Goal: Task Accomplishment & Management: Use online tool/utility

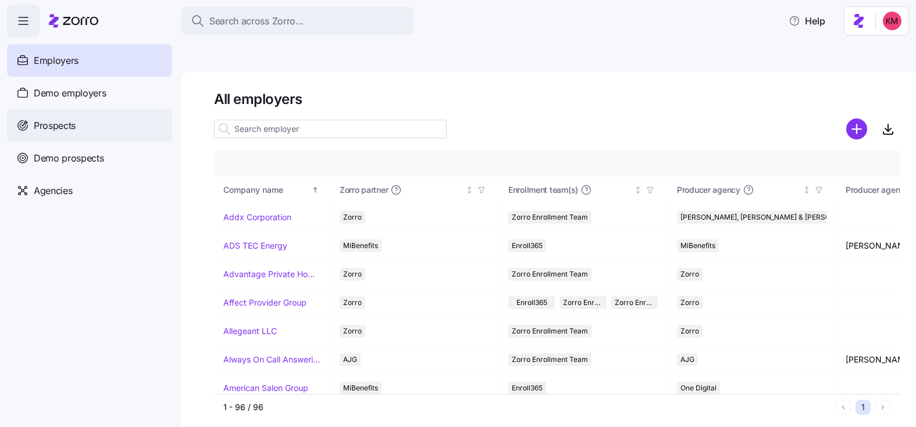
click at [66, 120] on span "Prospects" at bounding box center [55, 126] width 42 height 15
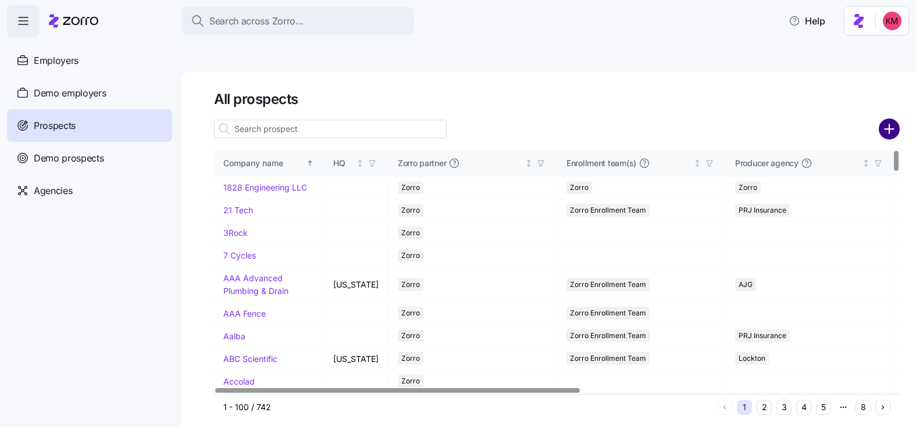
click at [896, 119] on circle "add icon" at bounding box center [889, 128] width 19 height 19
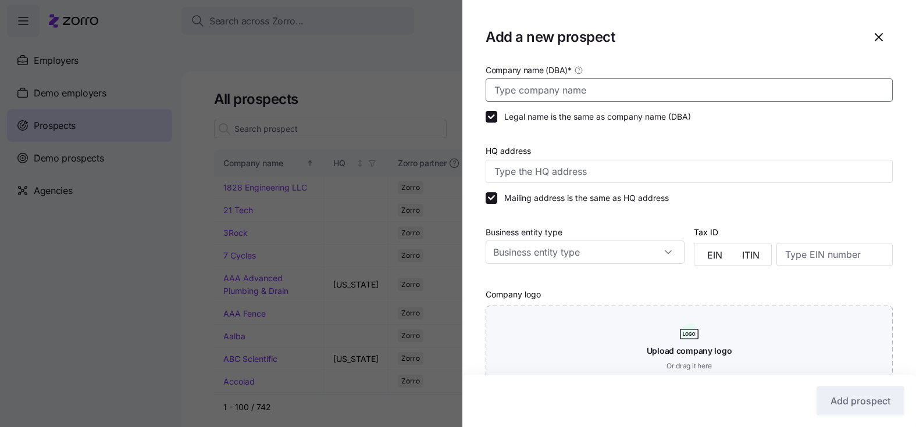
click at [719, 90] on input "Company name (DBA) *" at bounding box center [688, 89] width 407 height 23
paste input "Independent Living LLC"
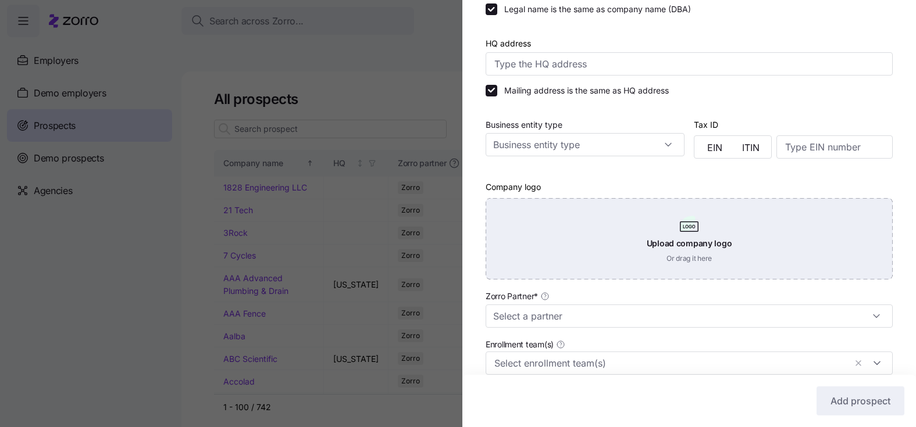
scroll to position [213, 0]
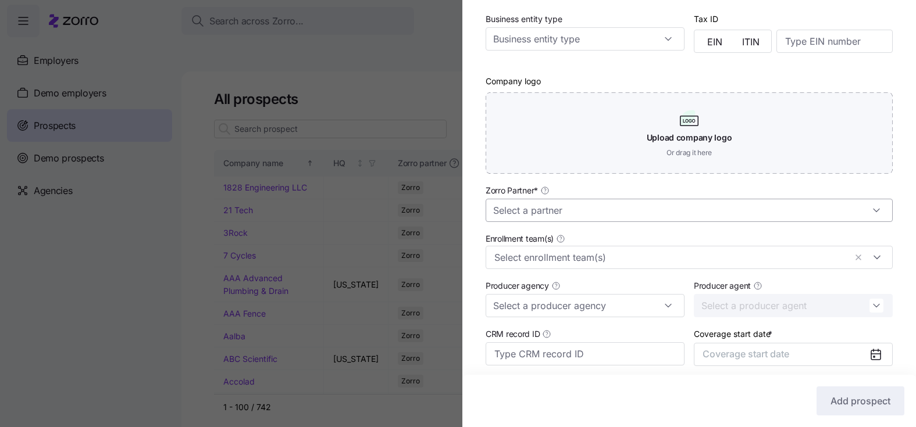
type input "Independent Living LLC"
click at [611, 219] on input "Zorro Partner *" at bounding box center [688, 210] width 407 height 23
click at [564, 240] on div "Zorro" at bounding box center [689, 243] width 398 height 22
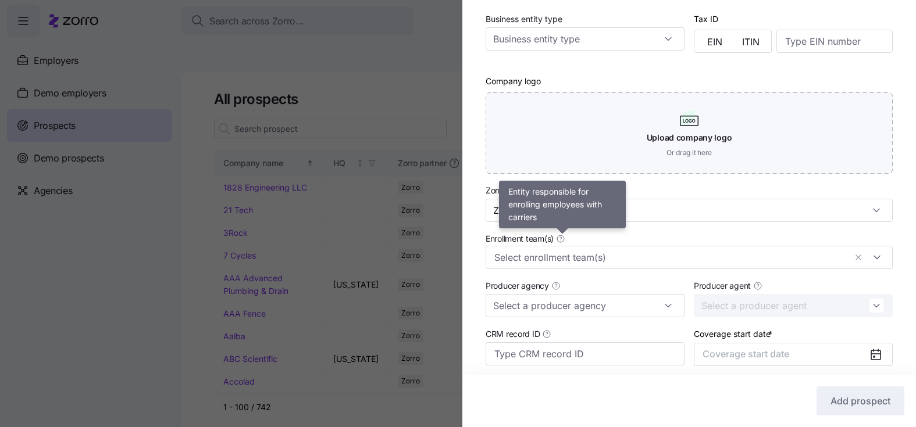
scroll to position [306, 0]
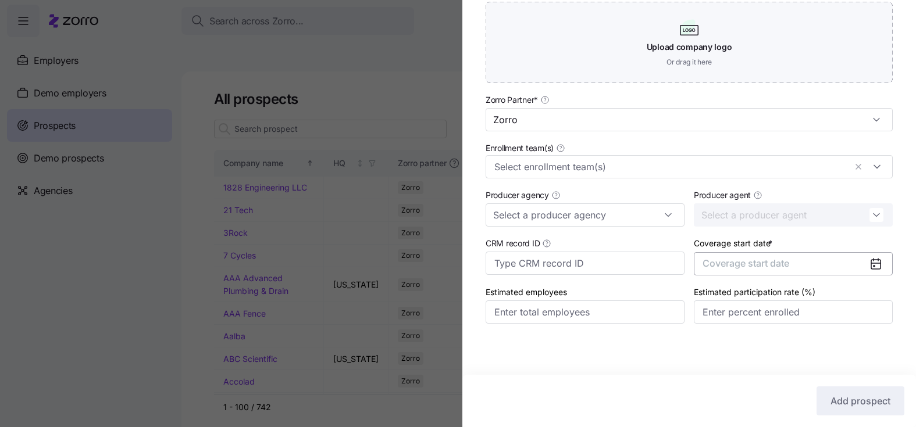
type input "Zorro"
click at [781, 258] on span "Coverage start date" at bounding box center [745, 264] width 87 height 12
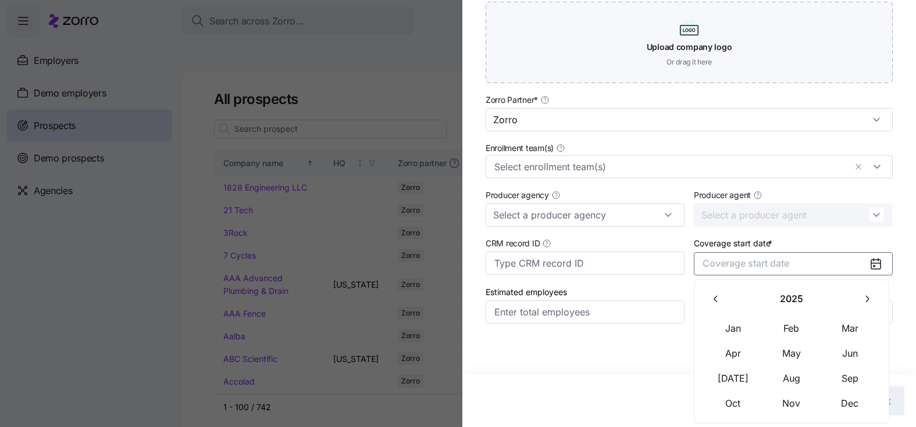
click at [868, 294] on icon "button" at bounding box center [866, 299] width 11 height 11
click at [737, 329] on button "Jan" at bounding box center [733, 328] width 58 height 24
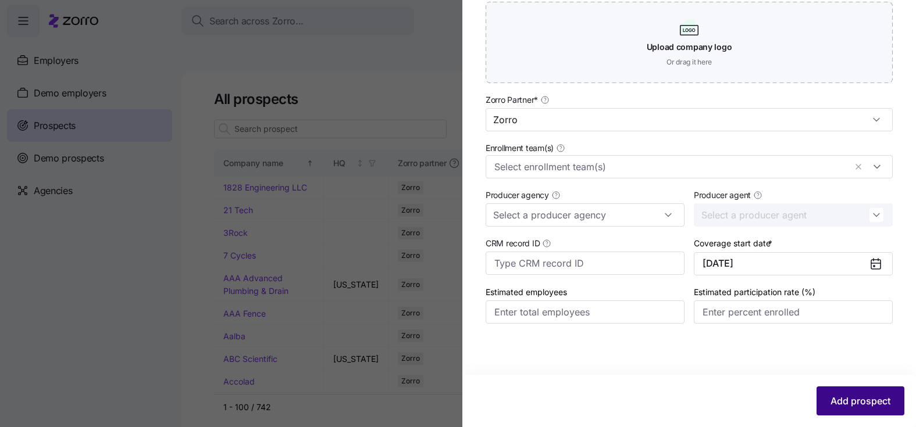
click at [854, 396] on span "Add prospect" at bounding box center [860, 401] width 60 height 14
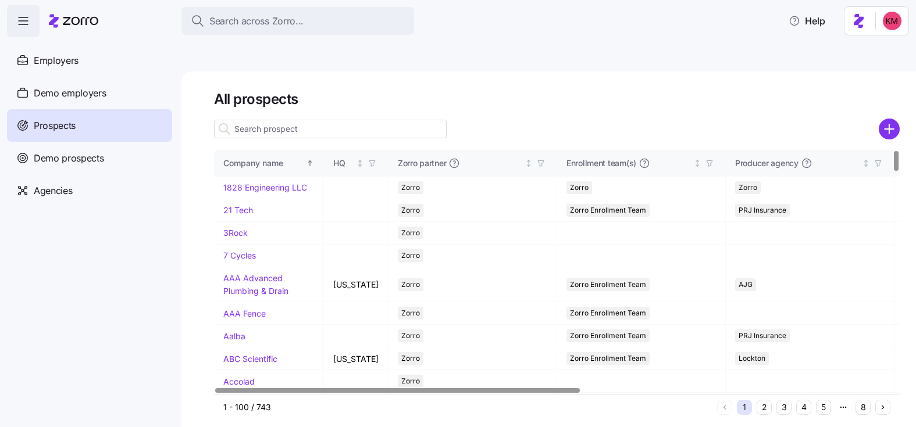
click at [294, 120] on input at bounding box center [330, 129] width 233 height 19
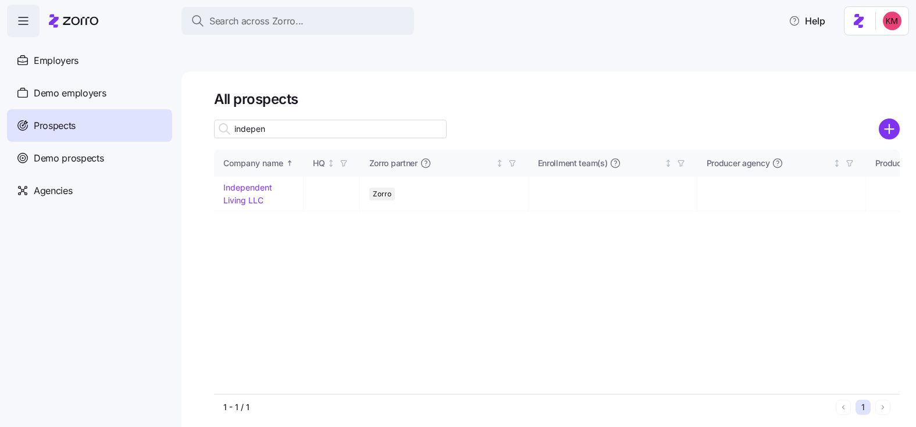
click at [299, 120] on input "indepen" at bounding box center [330, 129] width 233 height 19
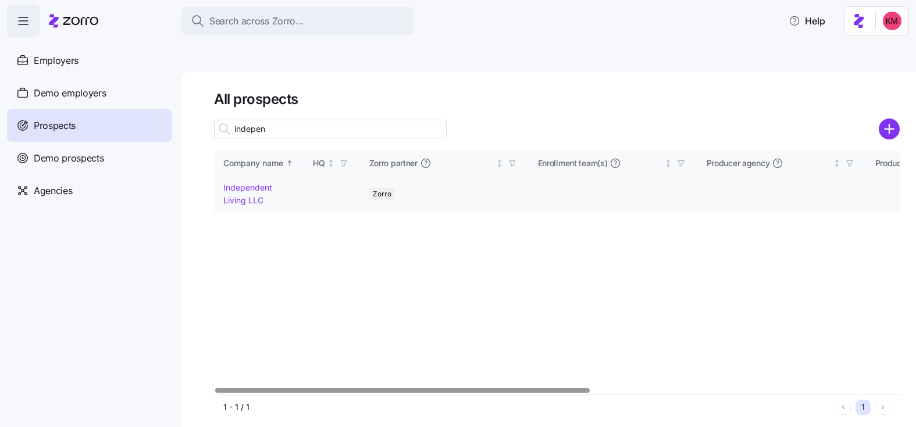
type input "indepen"
click at [246, 183] on link "Independent Living LLC" at bounding box center [247, 194] width 49 height 23
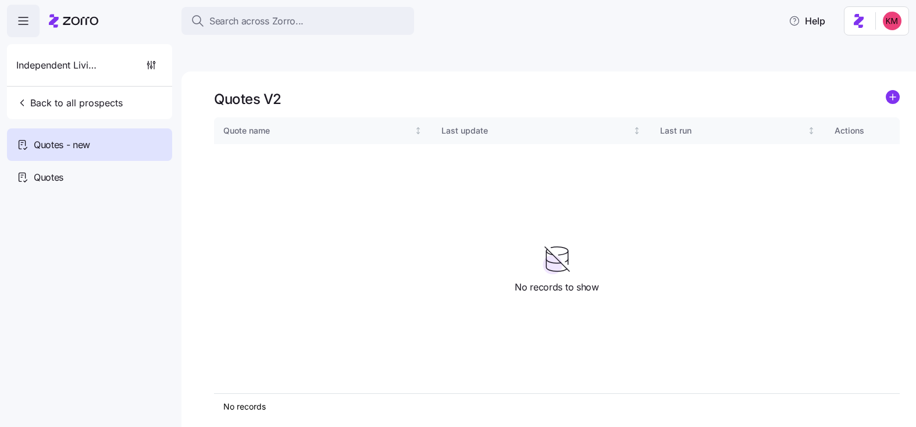
click at [898, 90] on icon "add icon" at bounding box center [893, 97] width 14 height 14
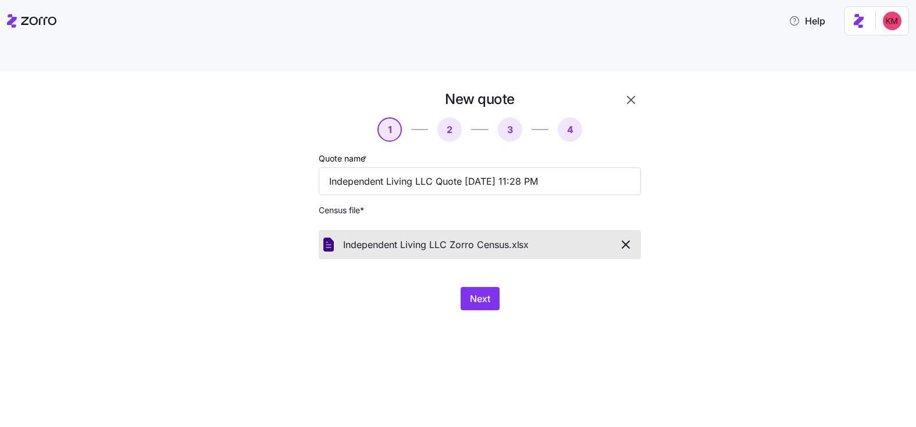
click at [276, 243] on div at bounding box center [281, 200] width 66 height 230
click at [463, 287] on button "Next" at bounding box center [479, 298] width 39 height 23
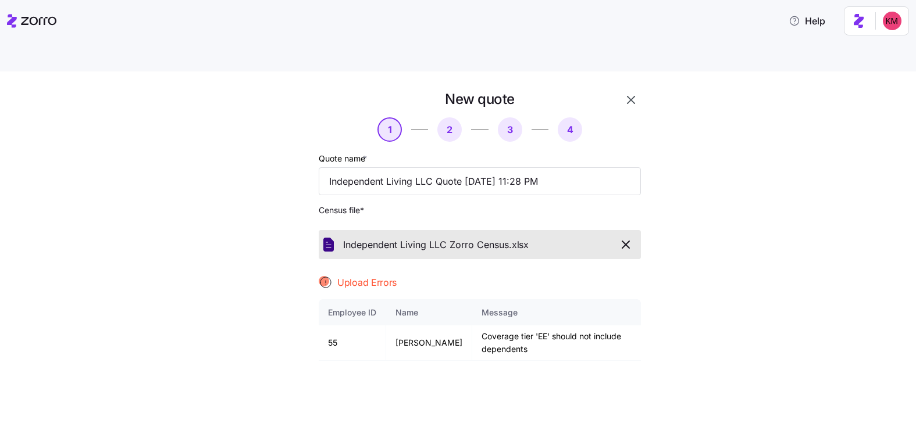
click at [784, 131] on div "New quote 1 2 3 4 Quote name * Independent Living LLC Quote 09/30/2025 11:28 PM…" at bounding box center [466, 314] width 867 height 449
click at [624, 241] on icon "button" at bounding box center [625, 244] width 7 height 7
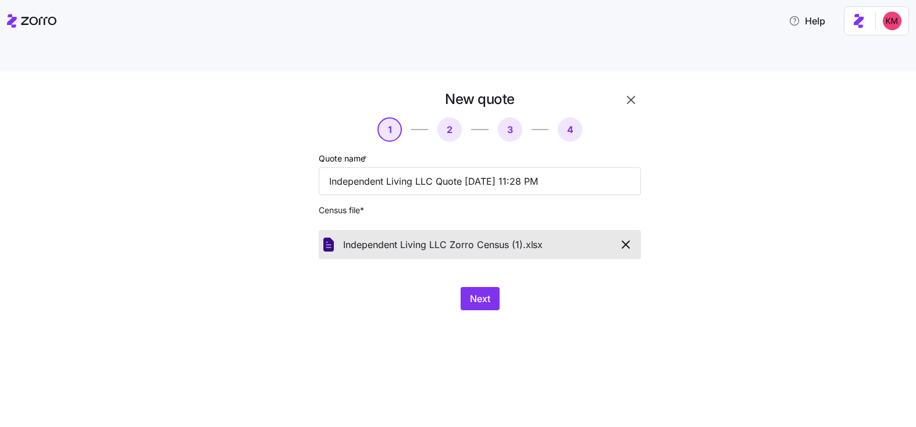
click at [492, 258] on div "New quote 1 2 3 4 Quote name * Independent Living LLC Quote 09/30/2025 11:28 PM…" at bounding box center [479, 200] width 331 height 230
click at [485, 292] on span "Next" at bounding box center [480, 299] width 20 height 14
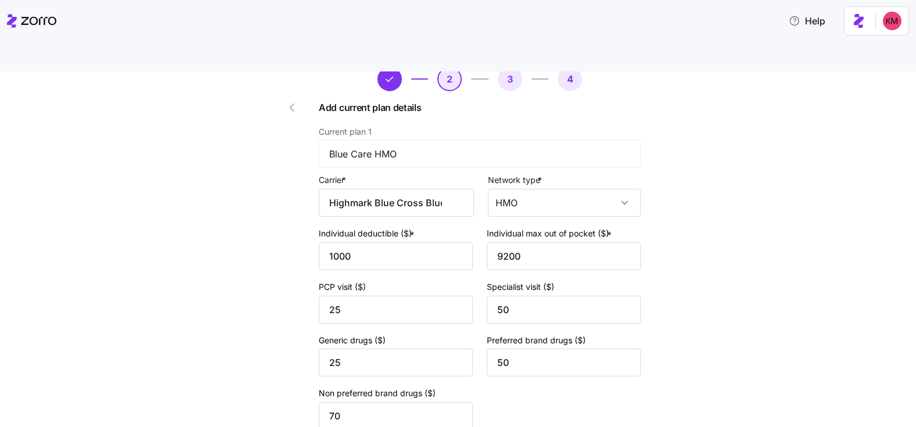
scroll to position [26, 0]
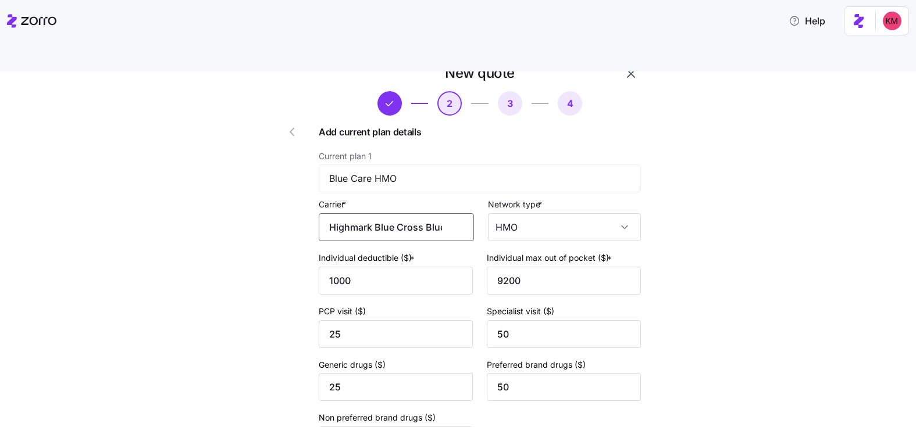
click at [405, 213] on input "Highmark Blue Cross Blue Shield" at bounding box center [396, 227] width 155 height 28
click at [397, 231] on span "Highmark Blue Cross Blue Shield" at bounding box center [401, 242] width 126 height 29
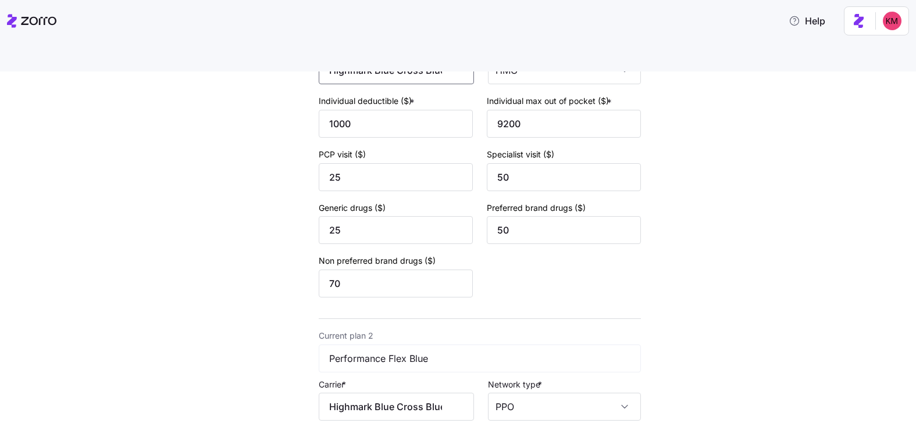
scroll to position [480, 0]
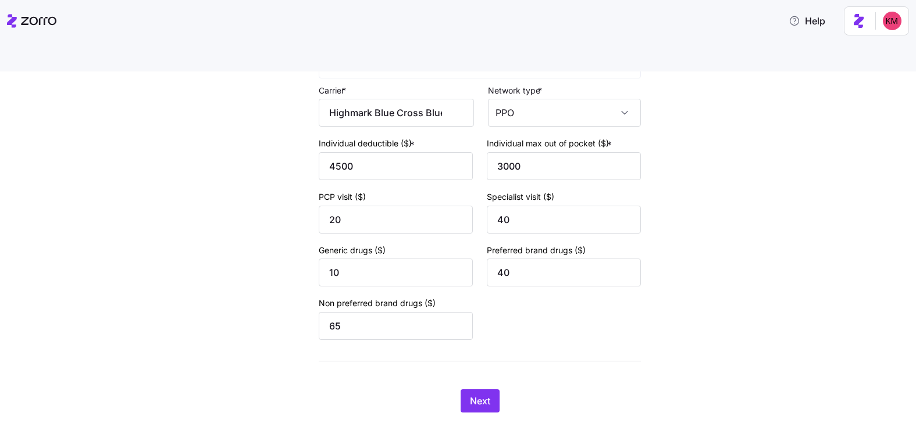
click at [488, 362] on div "New quote 2 3 4 Add current plan details Current plan 1 Blue Care HMO Carrier *…" at bounding box center [479, 12] width 331 height 809
click at [476, 390] on button "Next" at bounding box center [479, 401] width 39 height 23
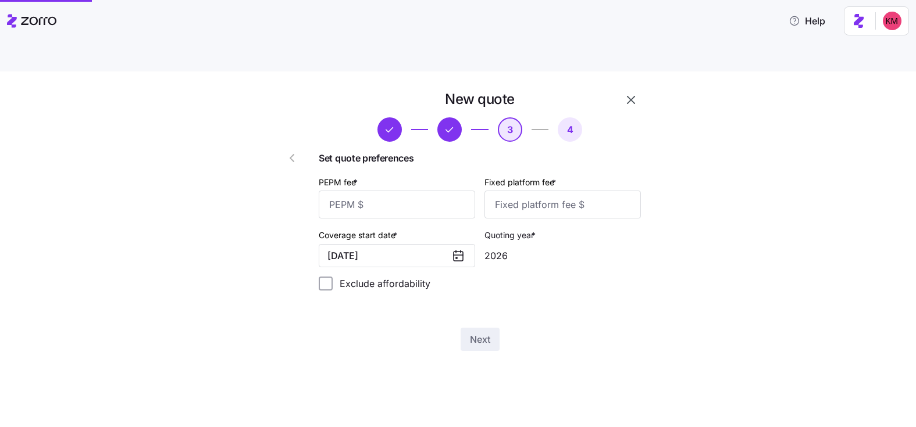
scroll to position [0, 0]
click at [385, 191] on input "PEPM fee *" at bounding box center [397, 205] width 156 height 28
type input "66"
type input "100"
click at [478, 333] on span "Next" at bounding box center [480, 340] width 20 height 14
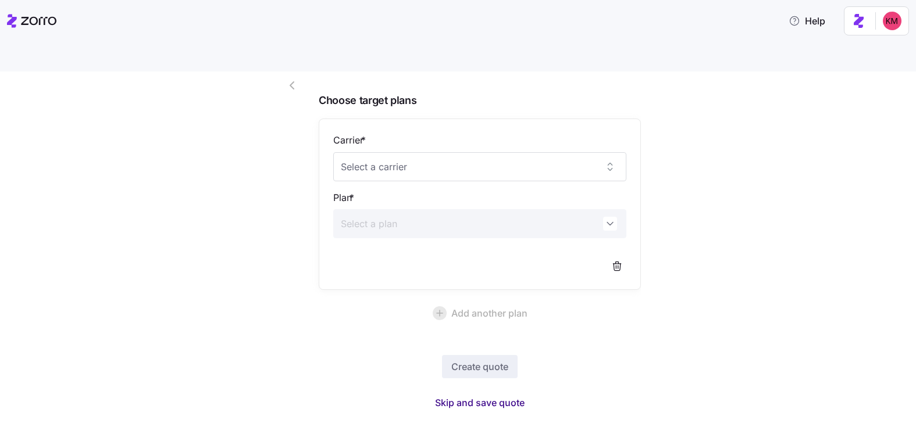
click at [459, 396] on span "Skip and save quote" at bounding box center [480, 403] width 90 height 14
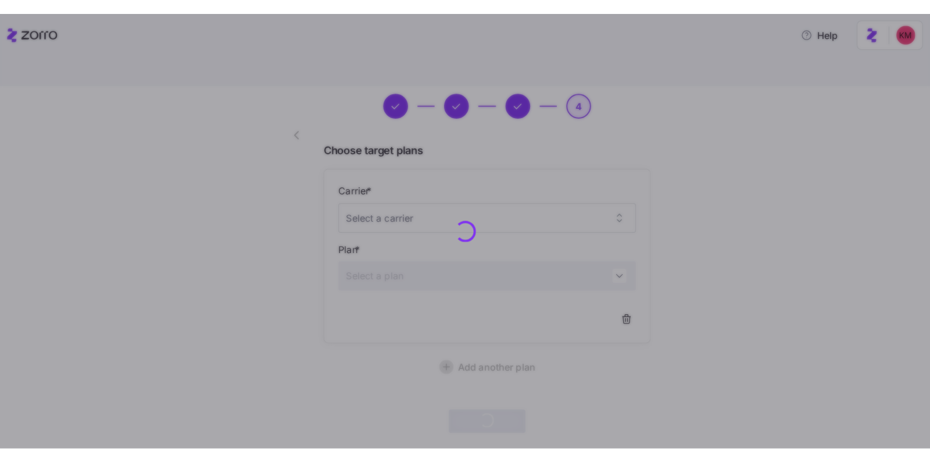
scroll to position [38, 0]
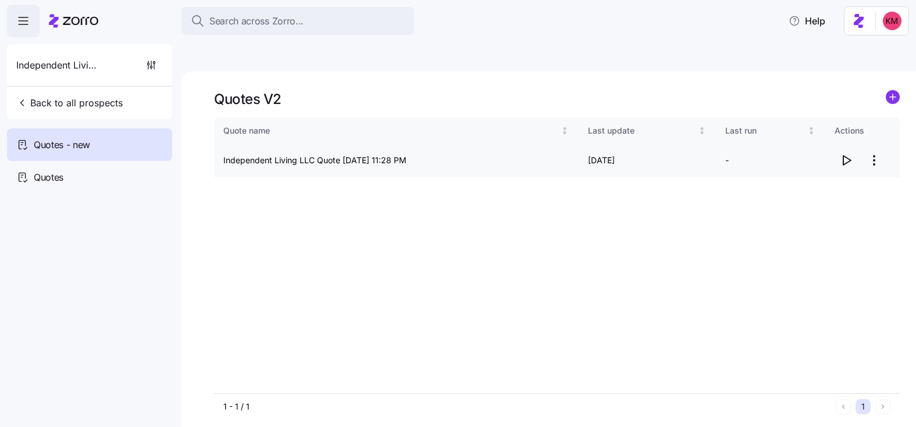
click at [841, 153] on icon "button" at bounding box center [846, 160] width 14 height 14
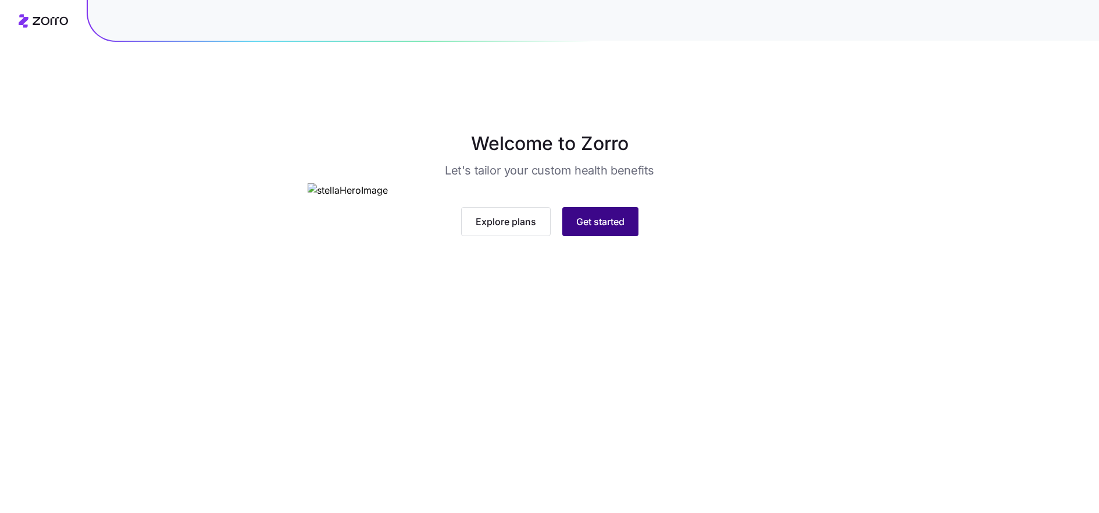
click at [610, 229] on span "Get started" at bounding box center [600, 222] width 48 height 14
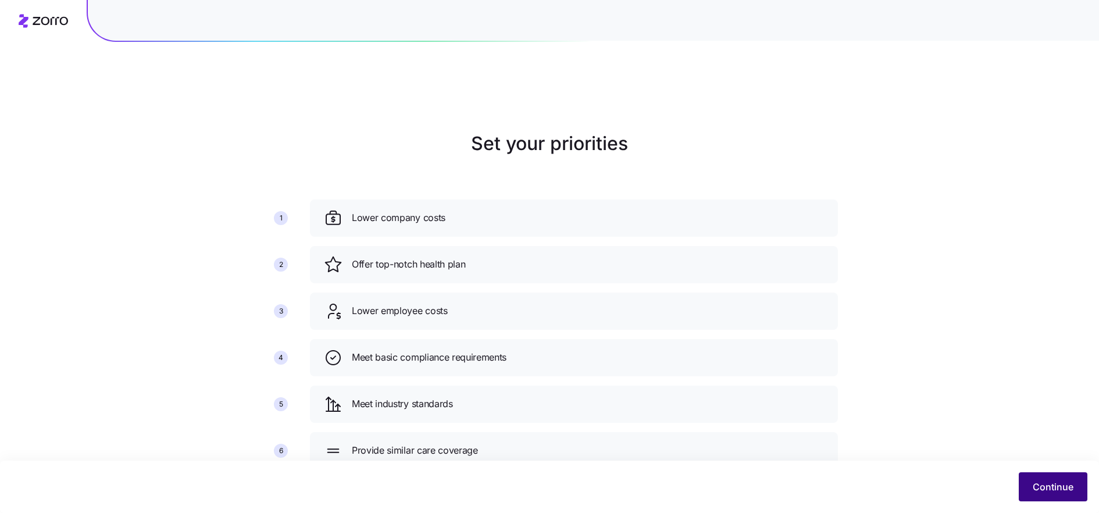
click at [1054, 483] on span "Continue" at bounding box center [1053, 487] width 41 height 14
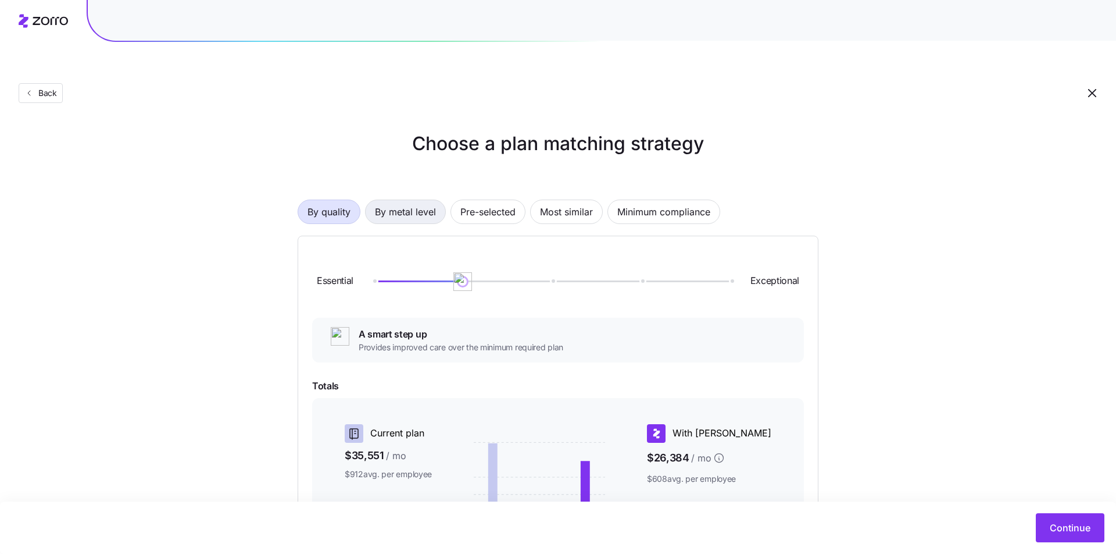
click at [426, 200] on span "By metal level" at bounding box center [405, 211] width 61 height 23
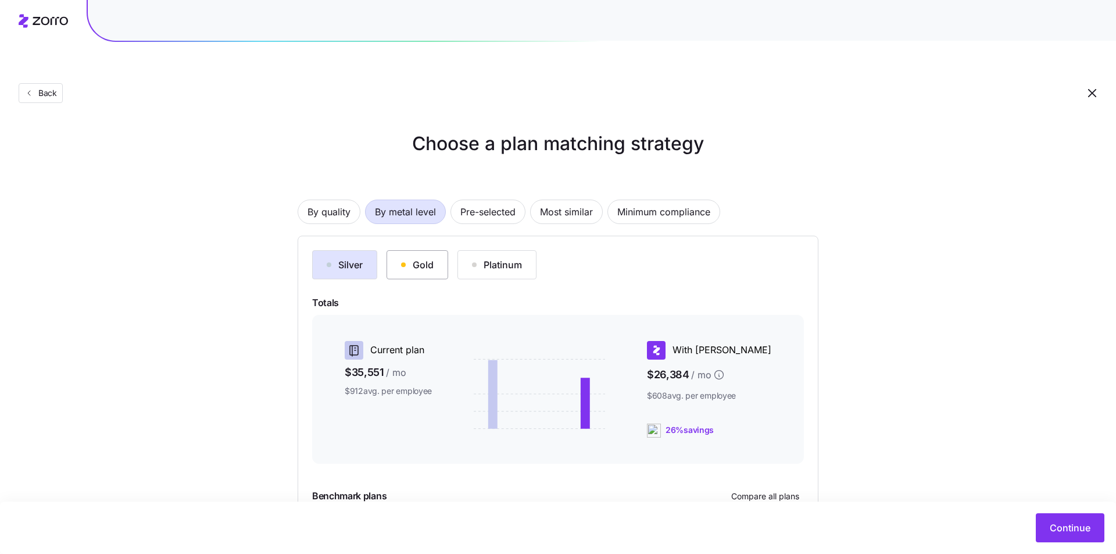
click at [434, 250] on button "Gold" at bounding box center [418, 264] width 62 height 29
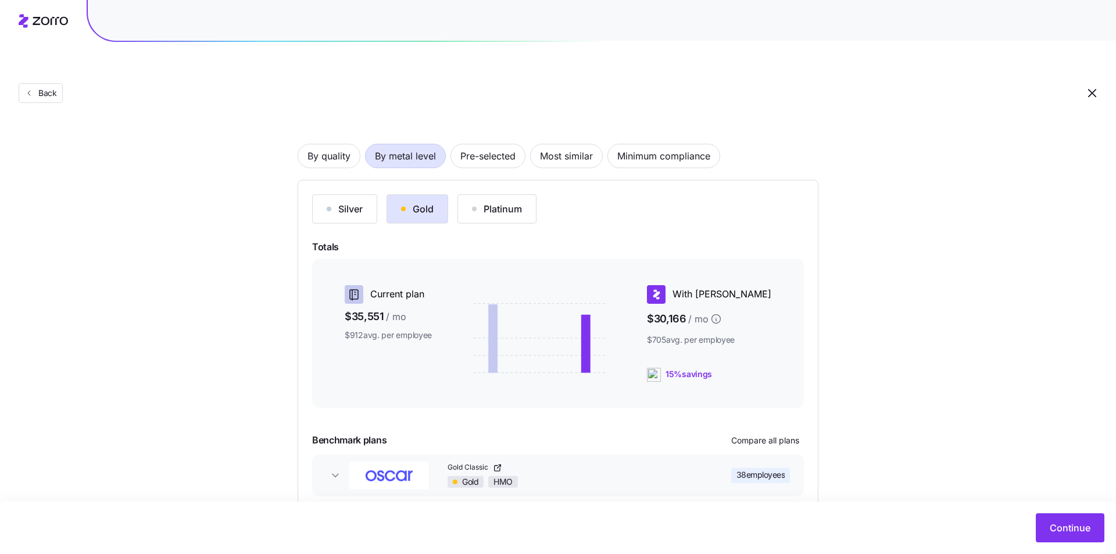
scroll to position [87, 0]
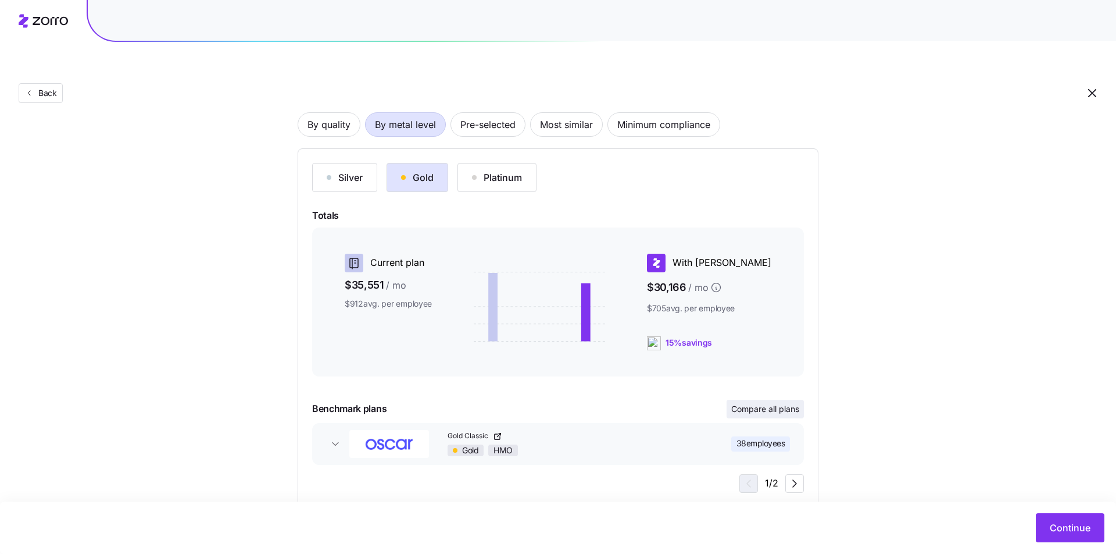
click at [794, 403] on span "Compare all plans" at bounding box center [765, 409] width 68 height 12
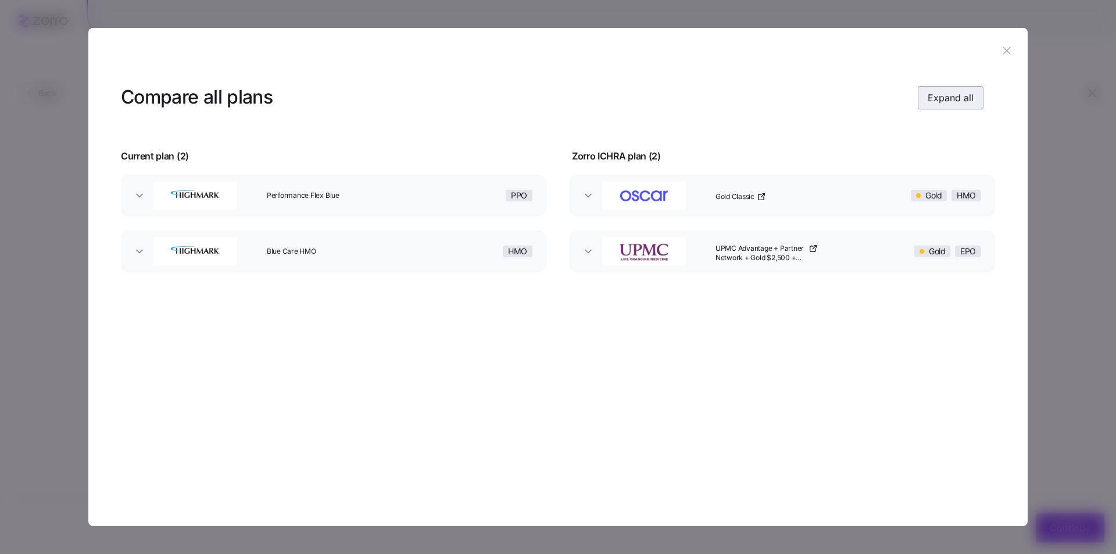
click at [966, 98] on span "Expand all" at bounding box center [951, 98] width 46 height 14
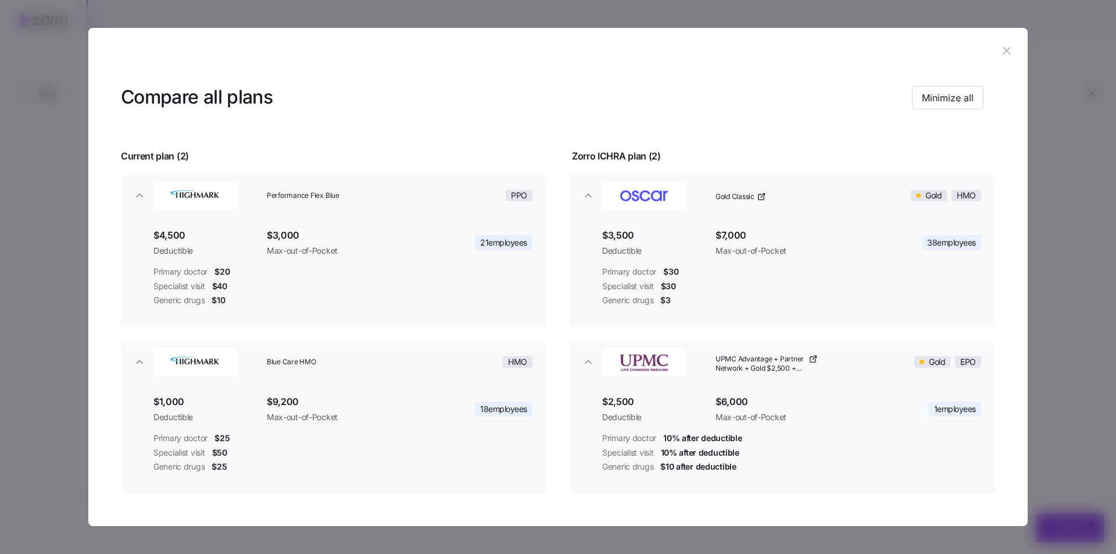
click at [1001, 47] on icon "button" at bounding box center [1007, 50] width 13 height 13
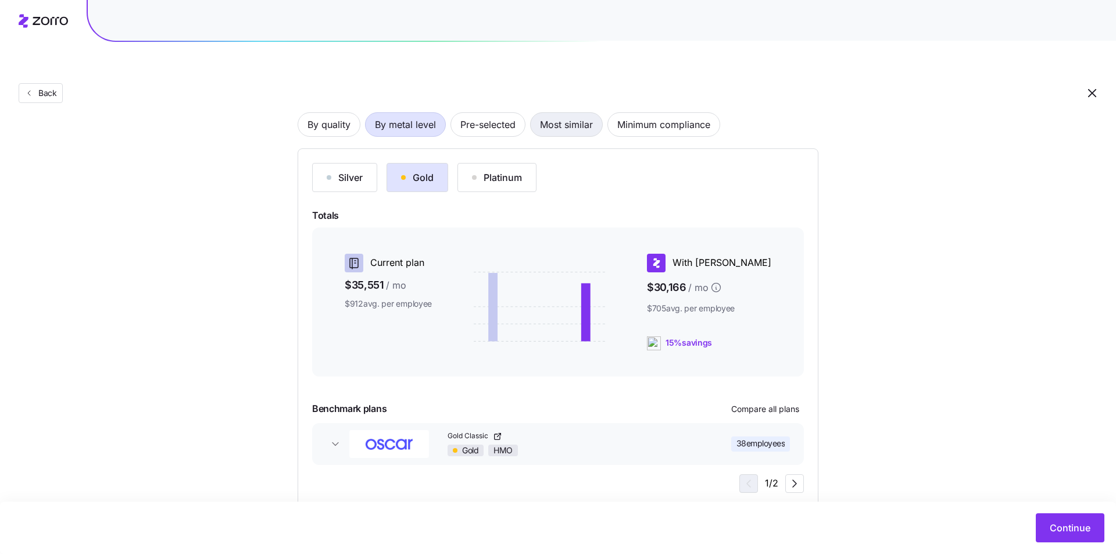
click at [559, 113] on span "Most similar" at bounding box center [566, 124] width 53 height 23
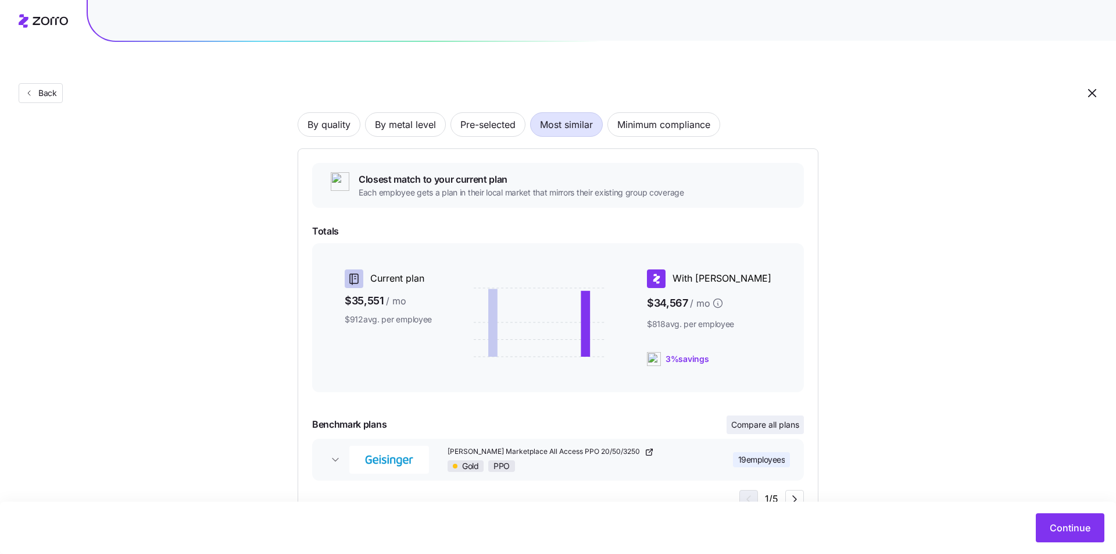
click at [767, 419] on span "Compare all plans" at bounding box center [765, 425] width 68 height 12
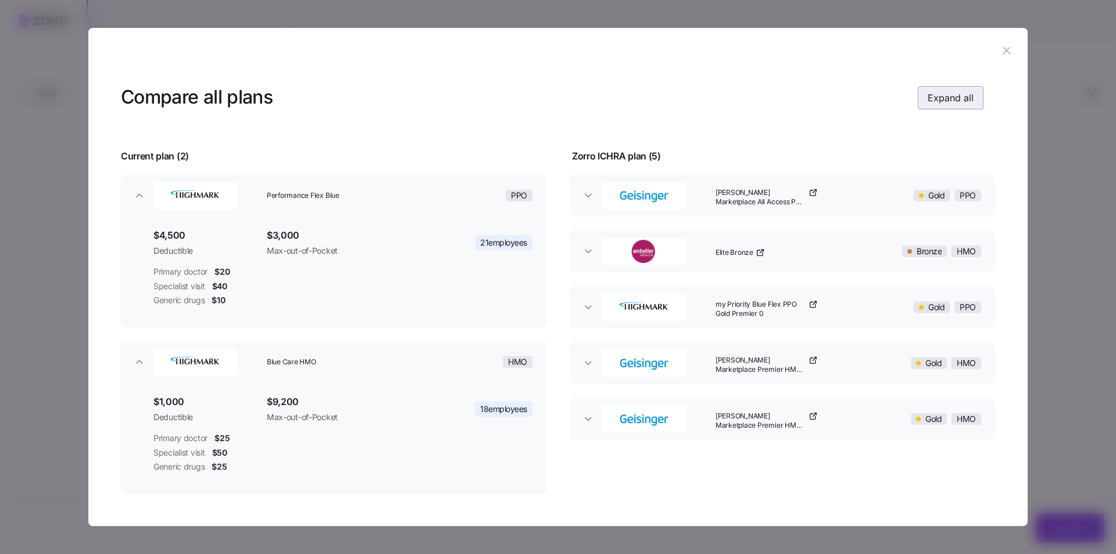
click at [937, 97] on span "Expand all" at bounding box center [951, 98] width 46 height 14
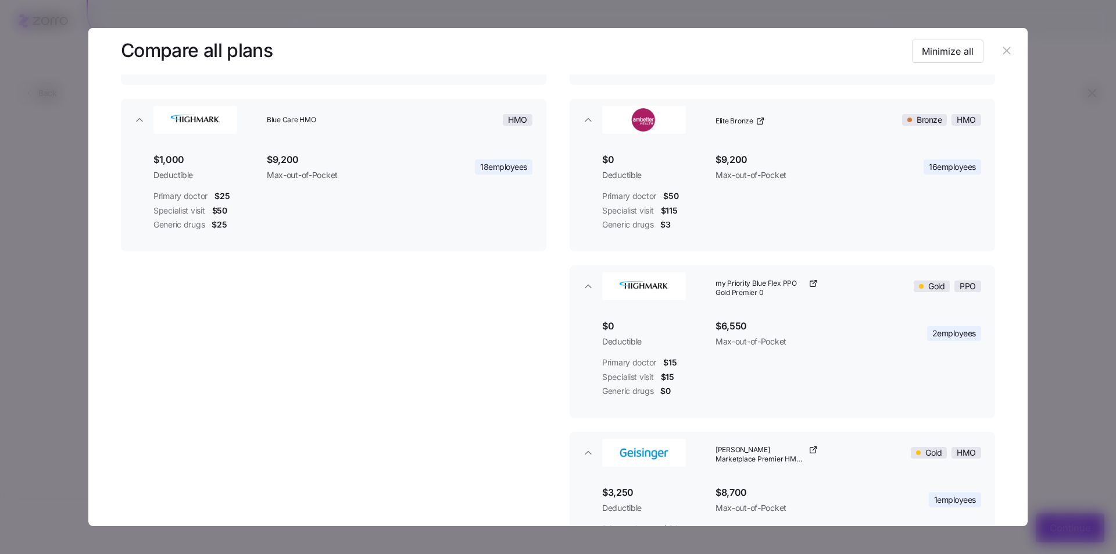
scroll to position [0, 0]
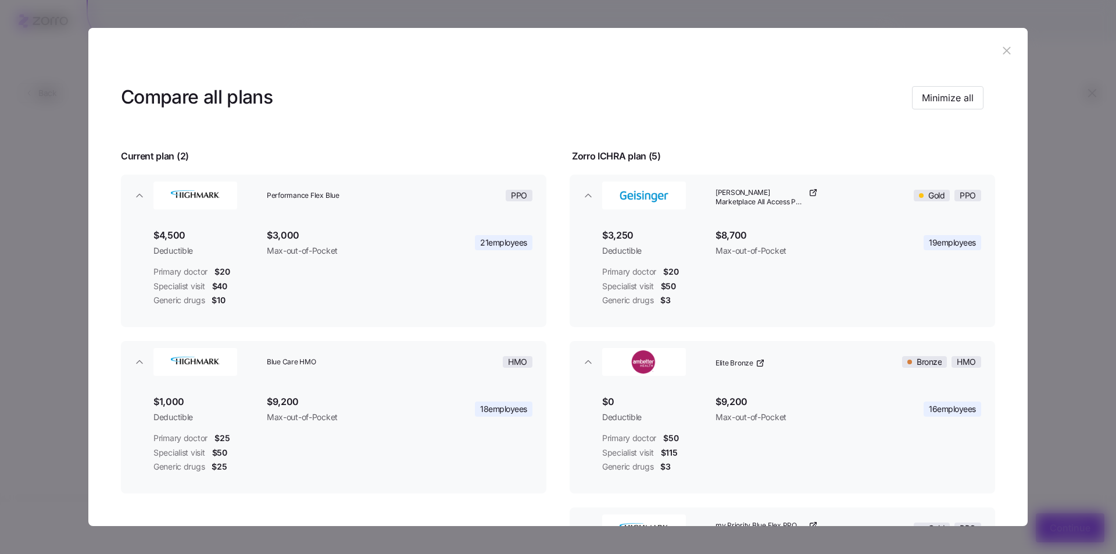
click at [1005, 48] on icon "button" at bounding box center [1007, 51] width 8 height 8
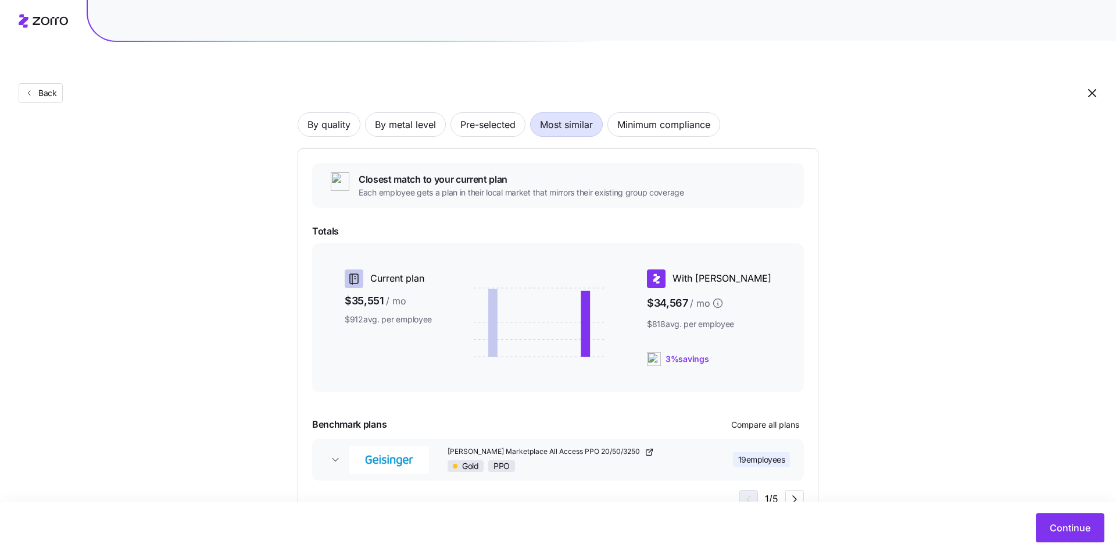
scroll to position [103, 0]
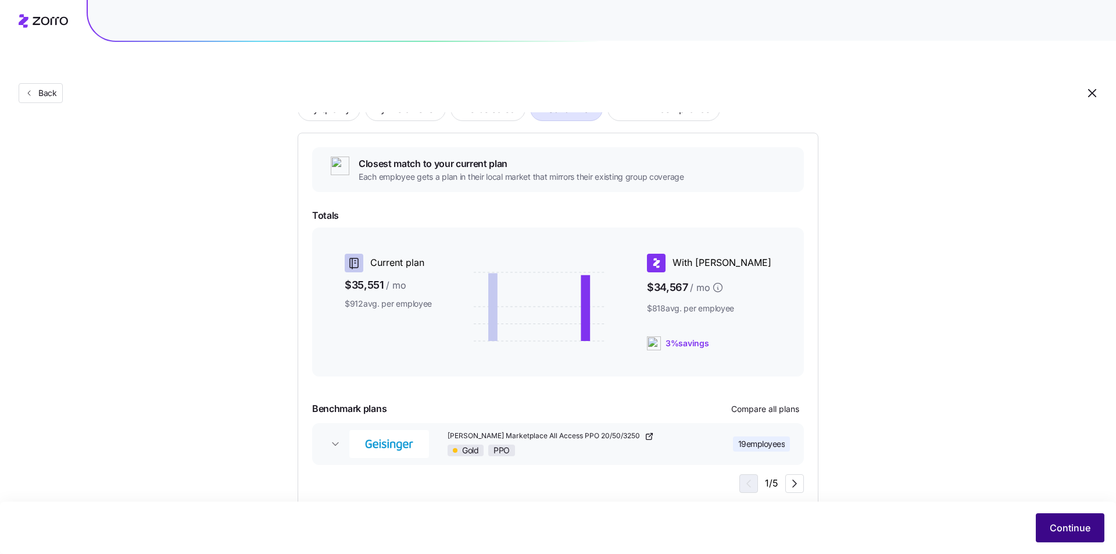
click at [1066, 512] on span "Continue" at bounding box center [1070, 527] width 41 height 14
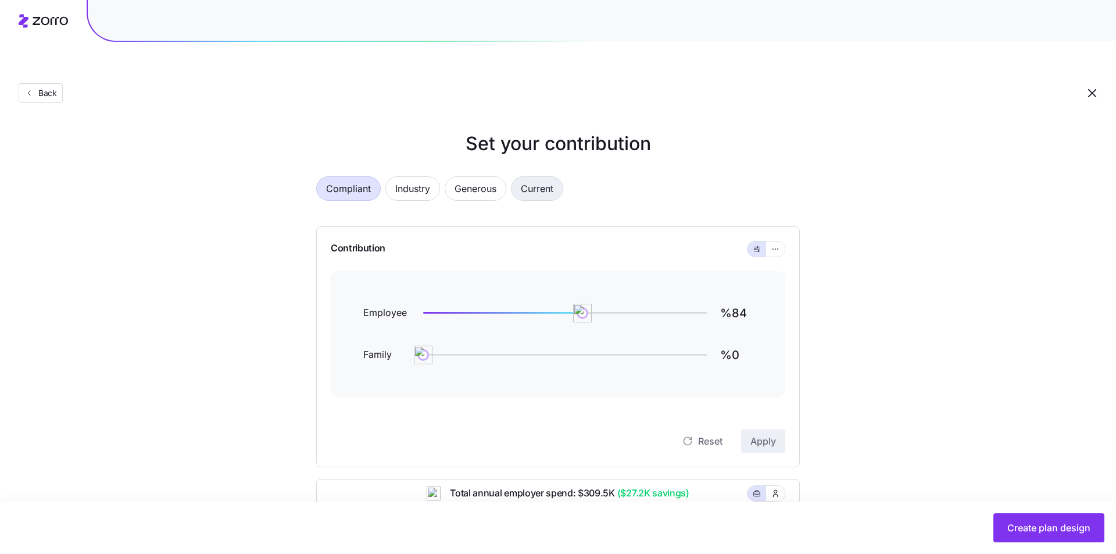
click at [552, 177] on span "Current" at bounding box center [537, 188] width 33 height 23
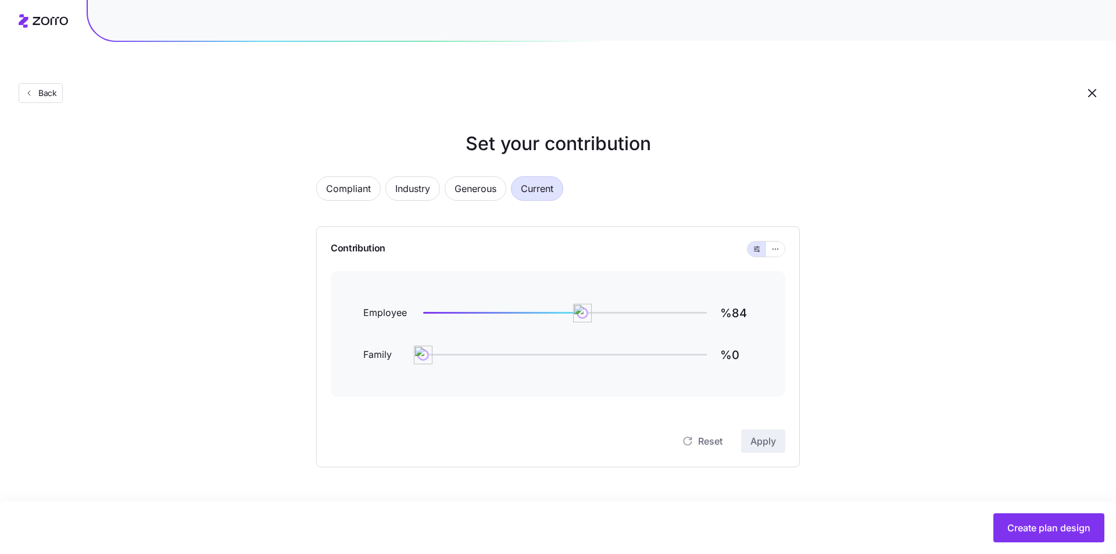
type input "%98"
type input "%5"
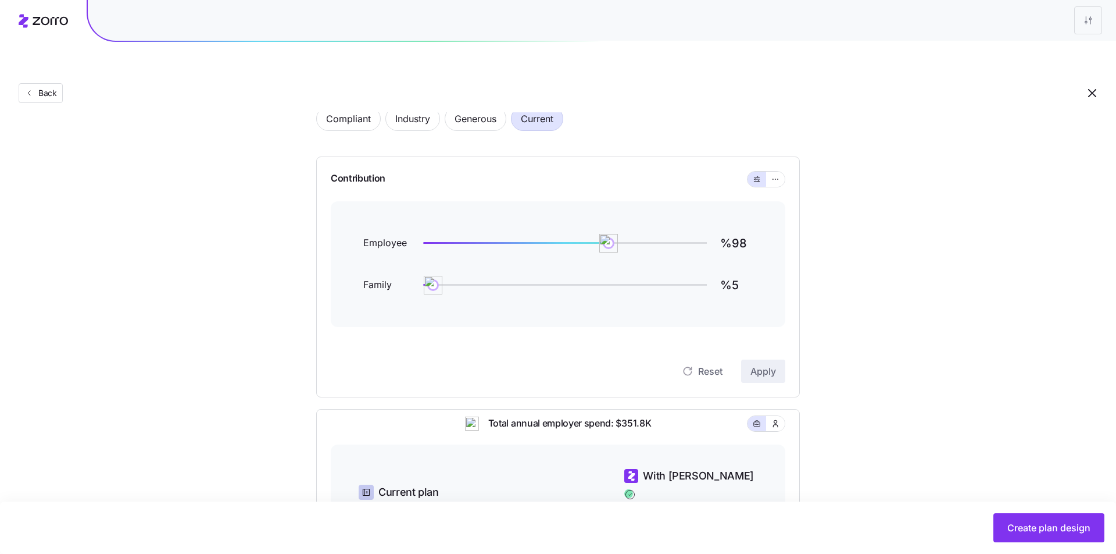
scroll to position [58, 0]
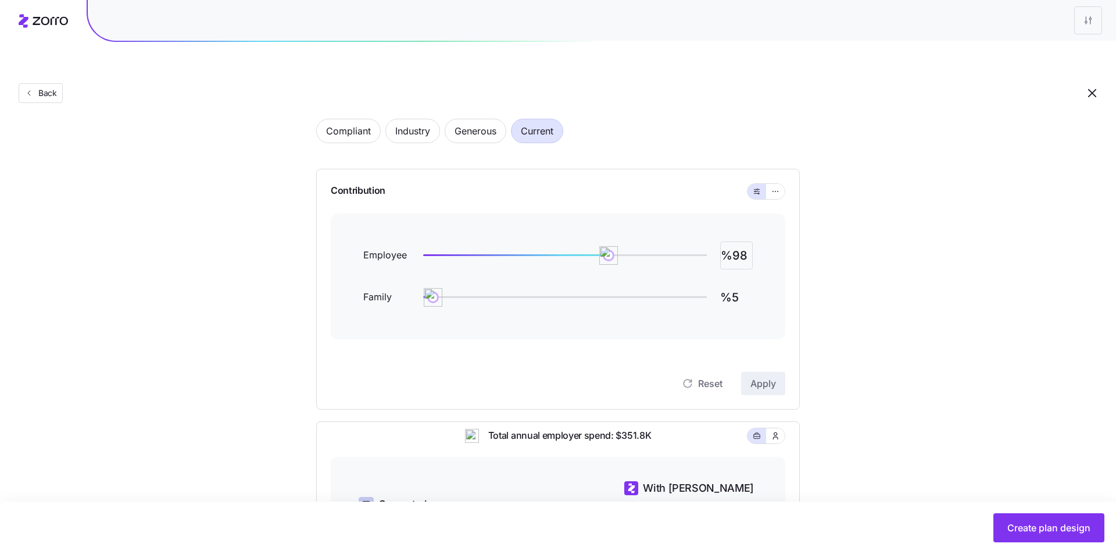
click at [746, 241] on input "%98" at bounding box center [736, 255] width 33 height 28
type input "%85"
type input "%0"
click at [755, 372] on button "Apply" at bounding box center [763, 383] width 44 height 23
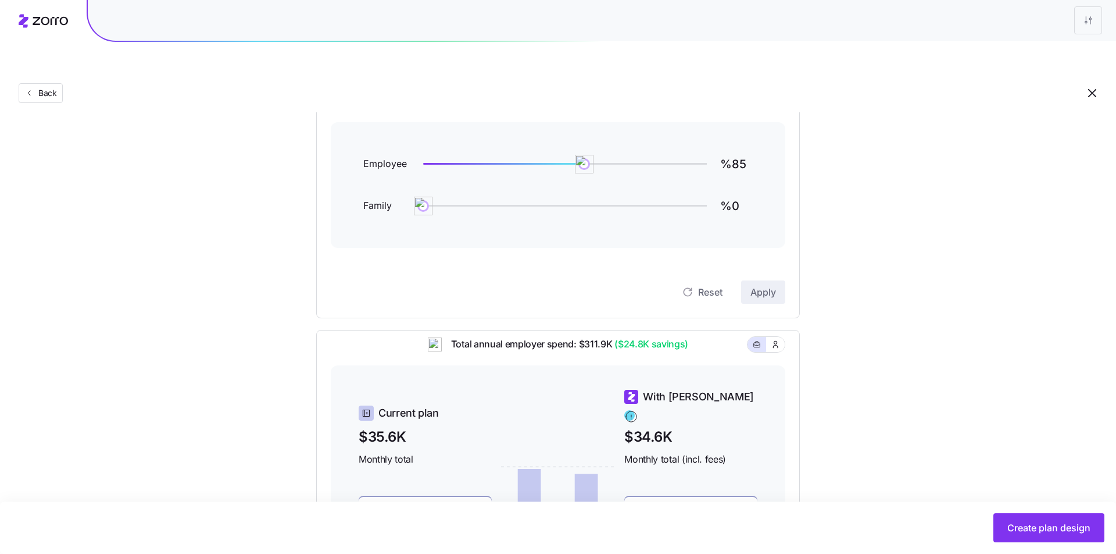
scroll to position [138, 0]
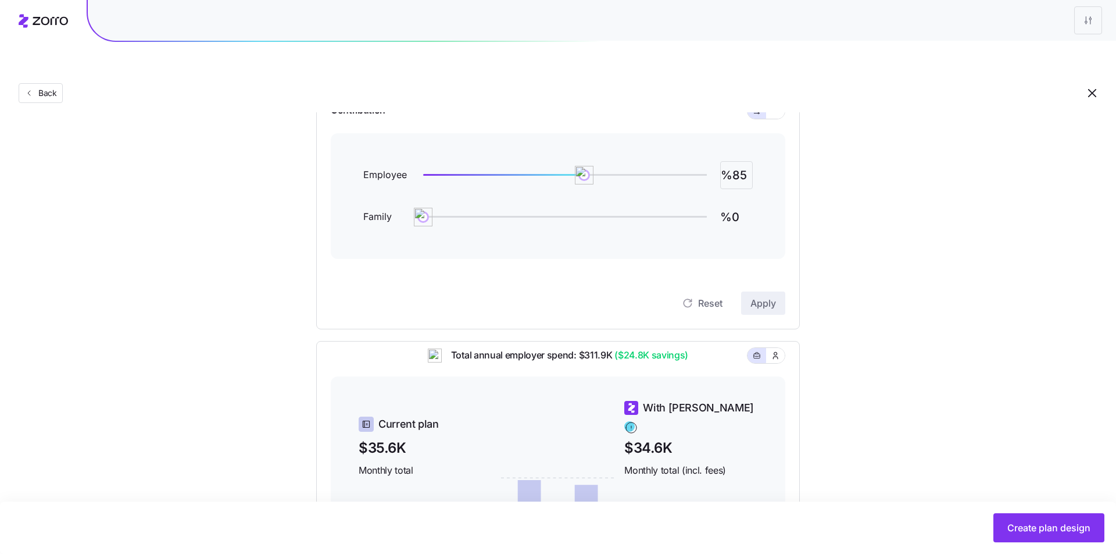
click at [747, 161] on input "%85" at bounding box center [736, 175] width 33 height 28
click at [761, 296] on span "Apply" at bounding box center [764, 303] width 26 height 14
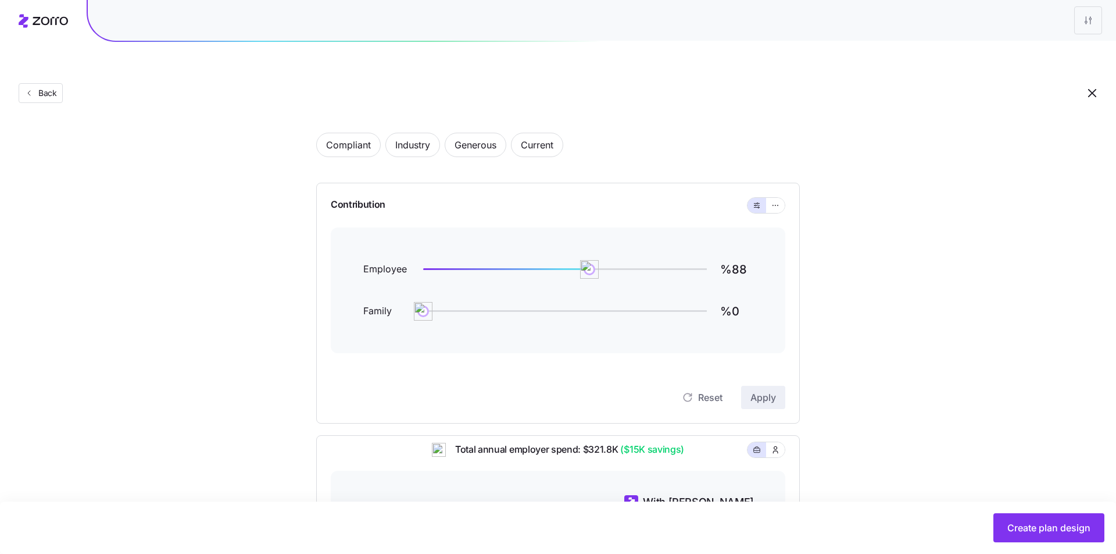
scroll to position [0, 0]
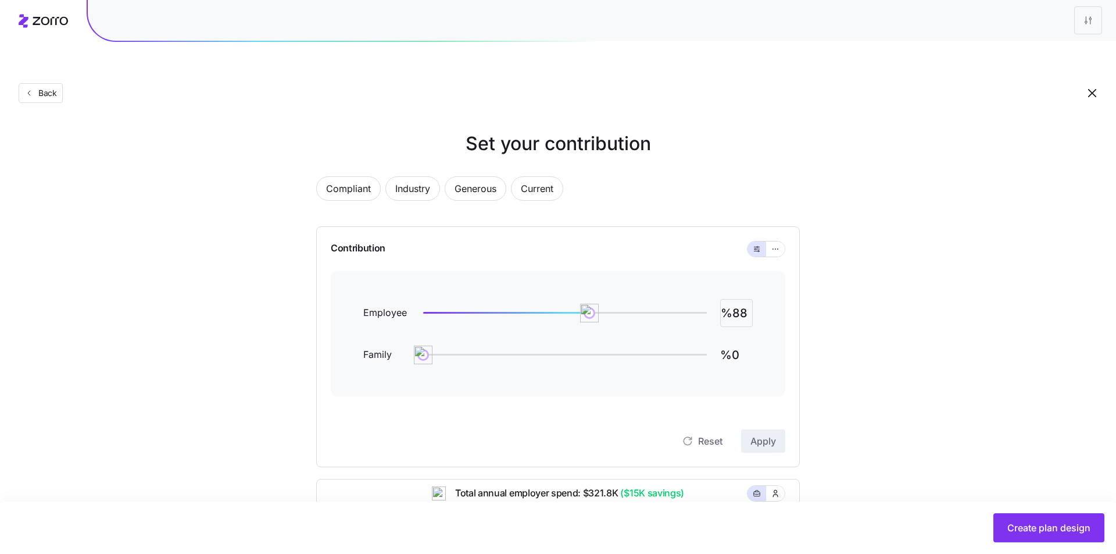
click at [741, 299] on input "%88" at bounding box center [736, 313] width 33 height 28
type input "%90"
click at [766, 434] on span "Apply" at bounding box center [764, 441] width 26 height 14
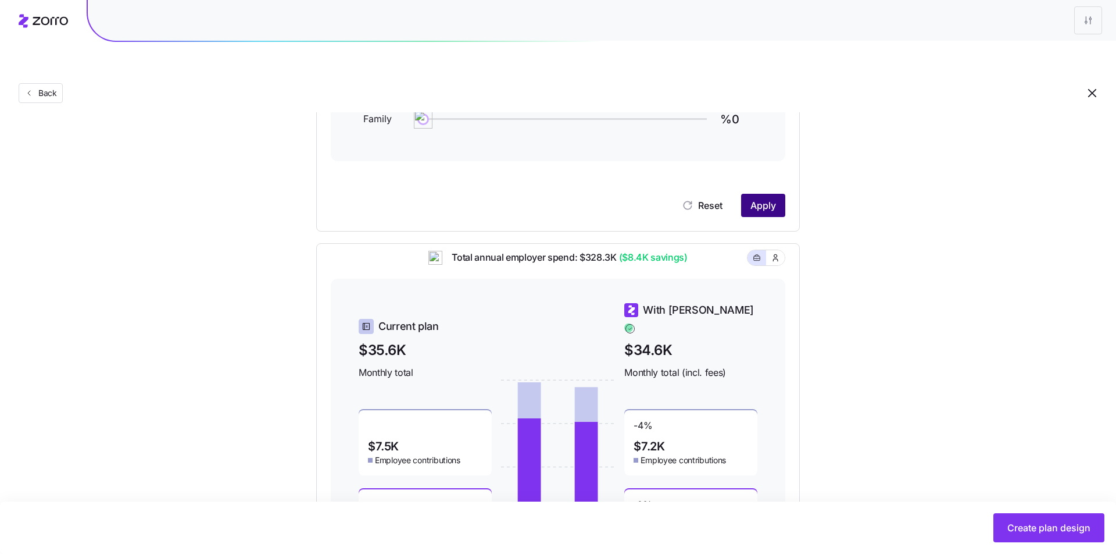
scroll to position [313, 0]
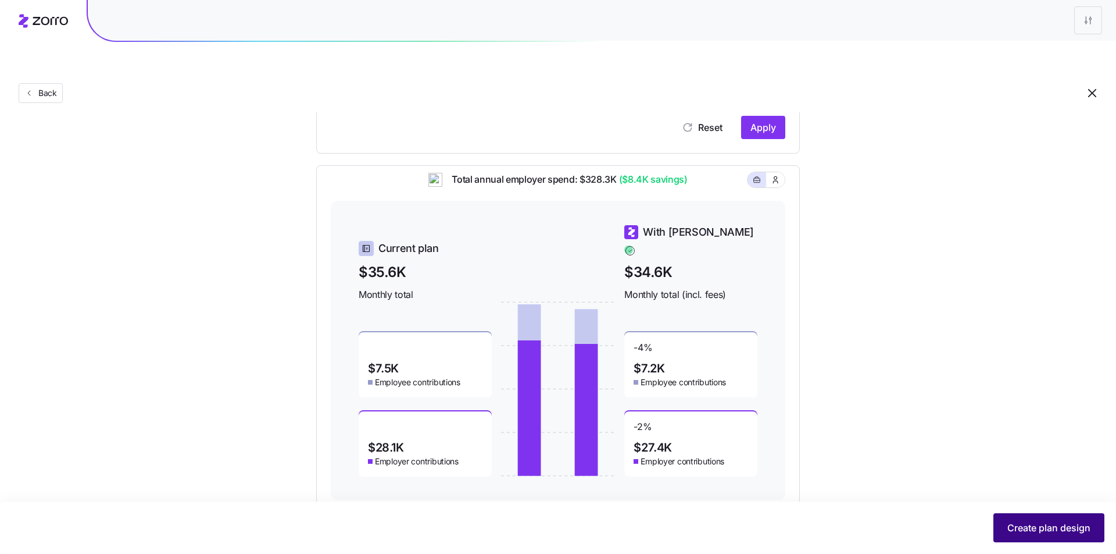
click at [1066, 512] on span "Create plan design" at bounding box center [1049, 527] width 83 height 14
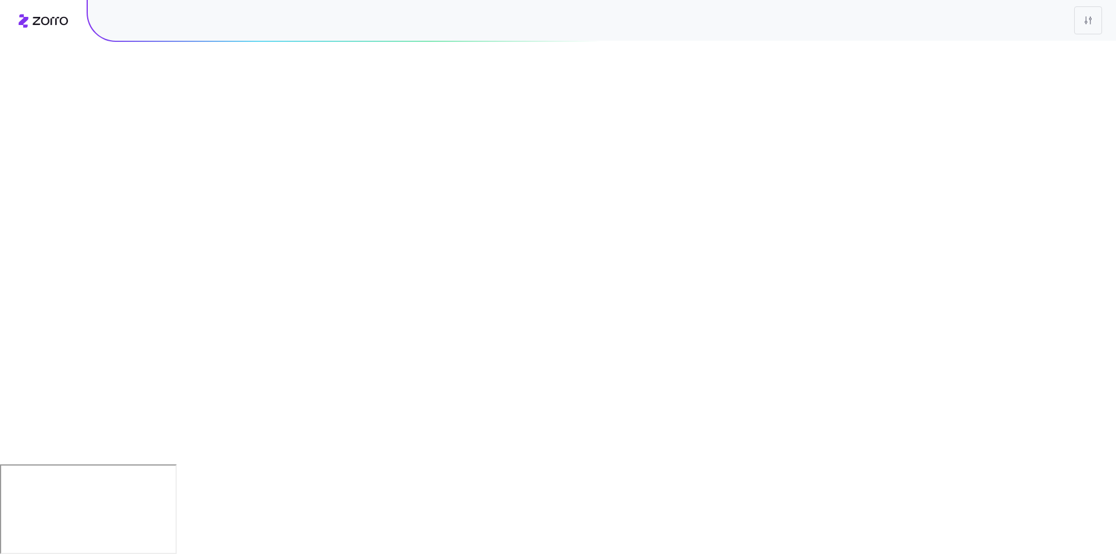
scroll to position [0, 0]
